Goal: Navigation & Orientation: Find specific page/section

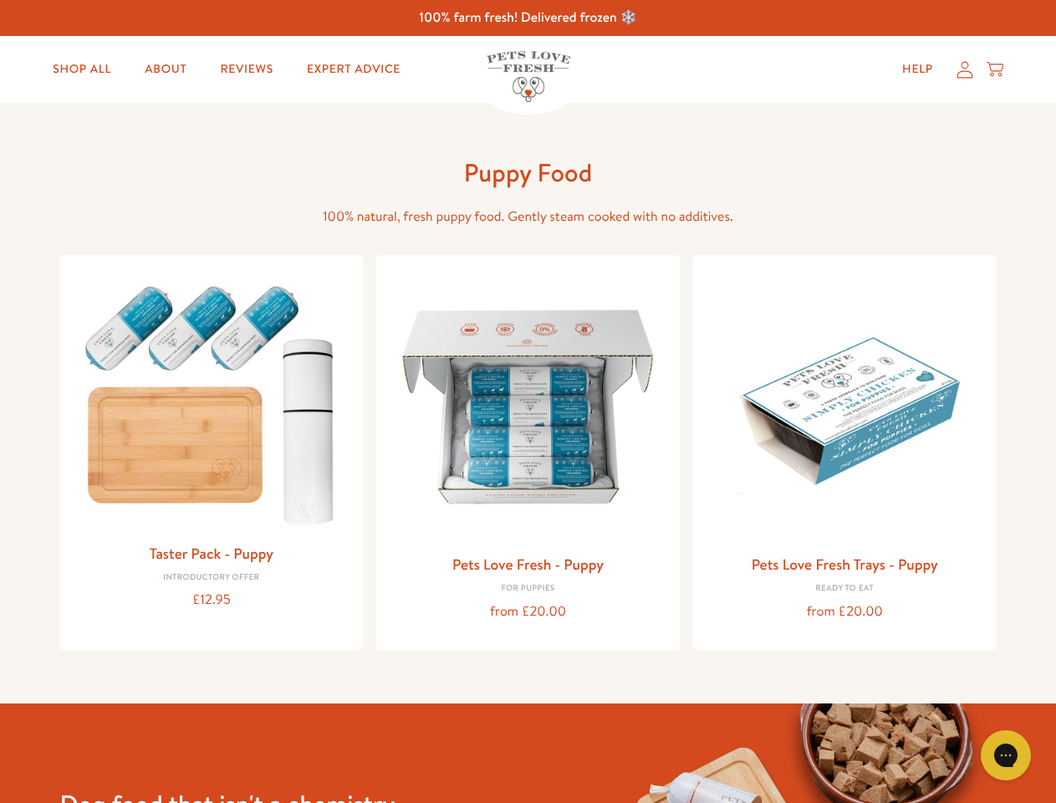
click at [1006, 755] on icon "Gorgias live chat" at bounding box center [1005, 755] width 16 height 16
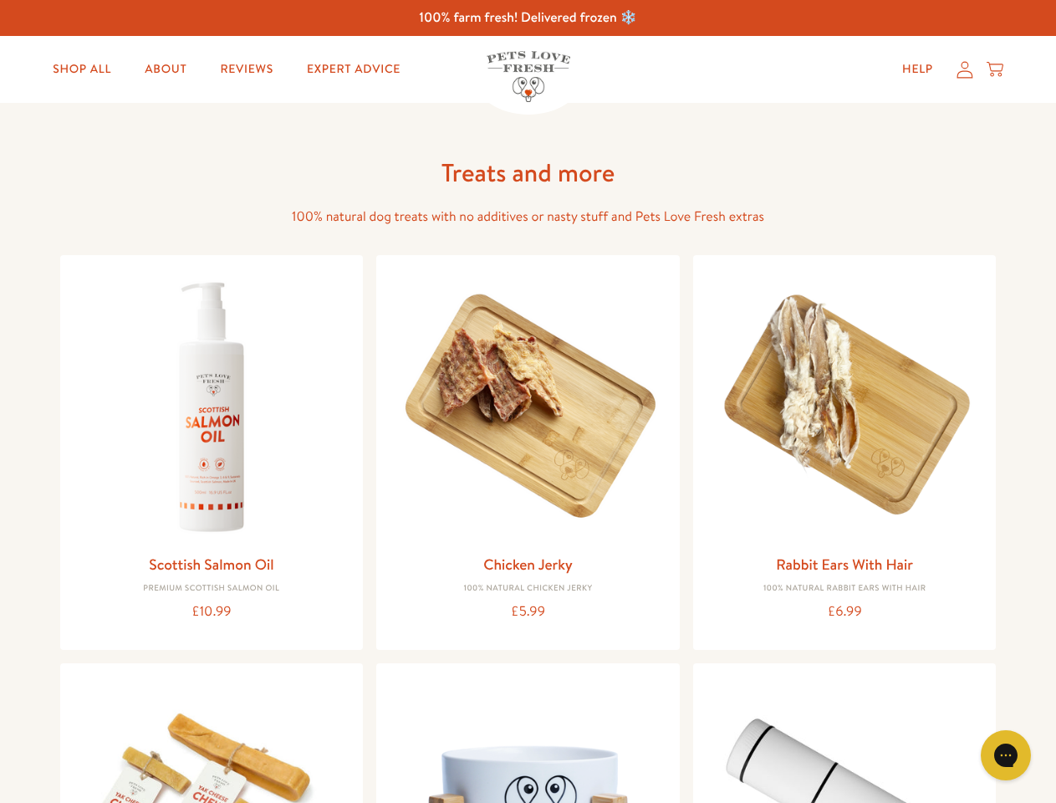
click at [1006, 755] on icon "Gorgias live chat" at bounding box center [1005, 755] width 16 height 16
